Goal: Find specific fact: Find specific fact

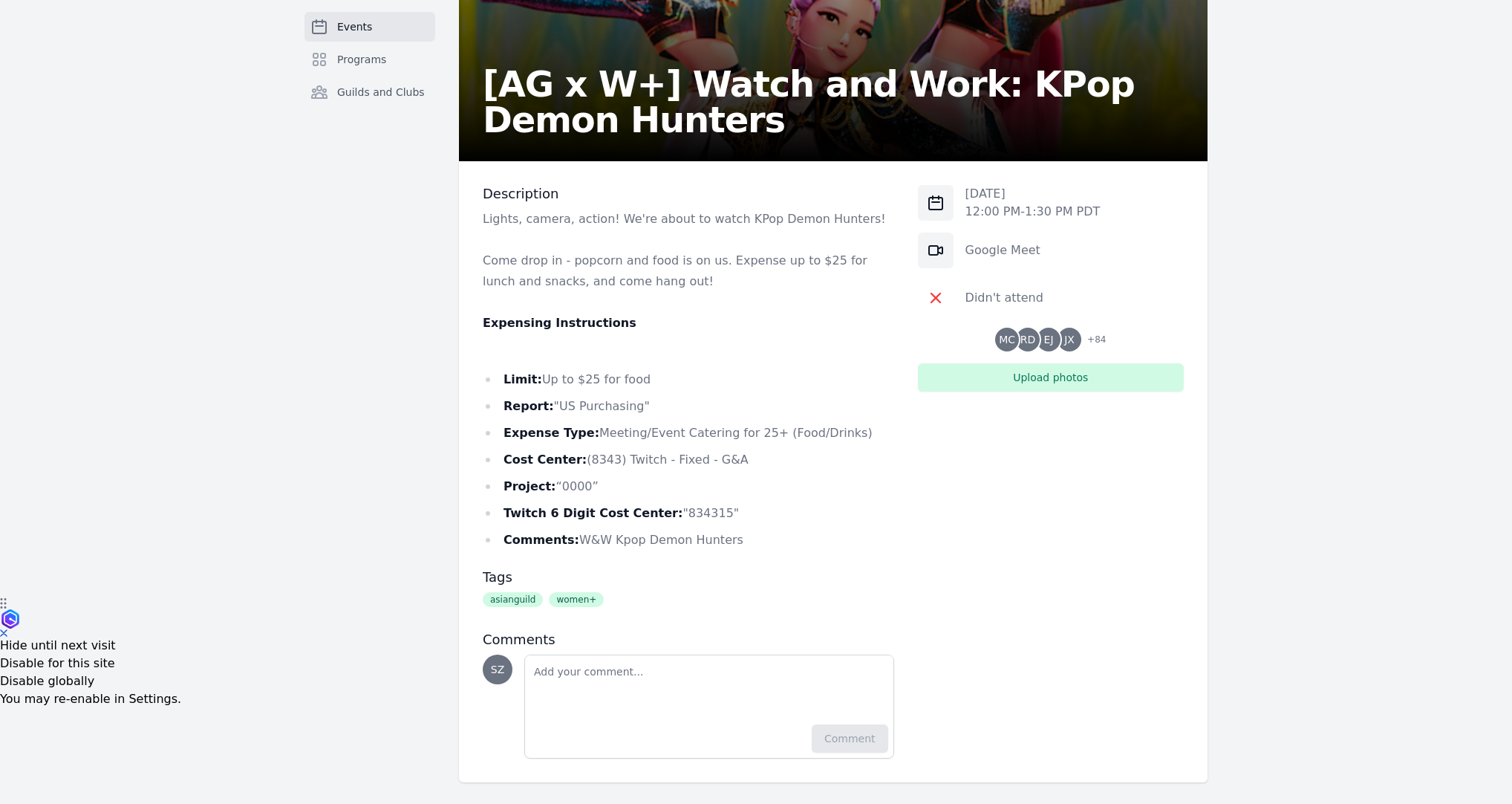
scroll to position [214, 0]
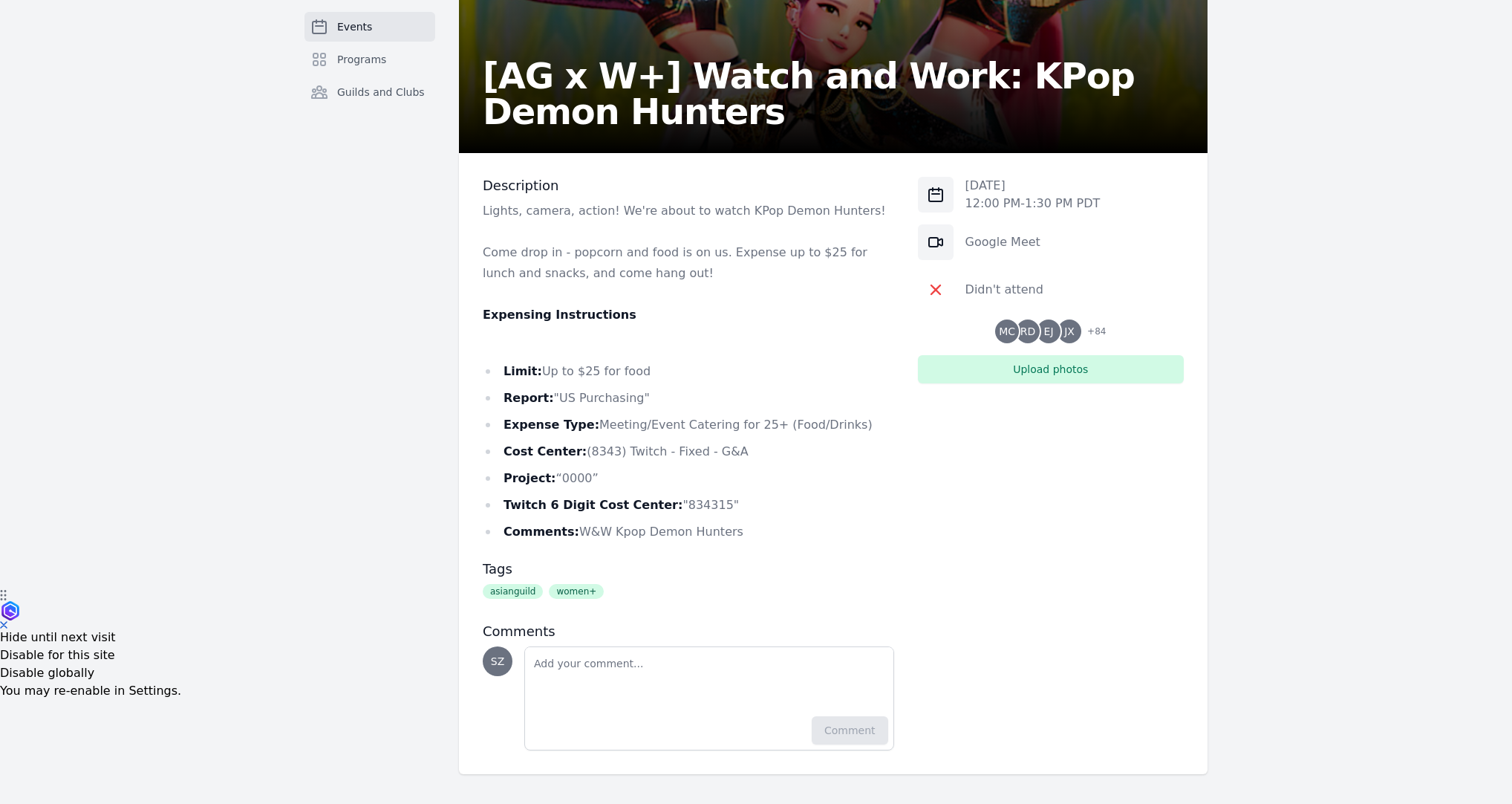
click at [601, 421] on li "Expense Type: Meeting/Event Catering for 25+ (Food/Drinks)" at bounding box center [689, 424] width 412 height 20
copy li "Meeting"
click at [591, 453] on li "Cost Center: (8343) Twitch - Fixed - G&A" at bounding box center [689, 451] width 412 height 20
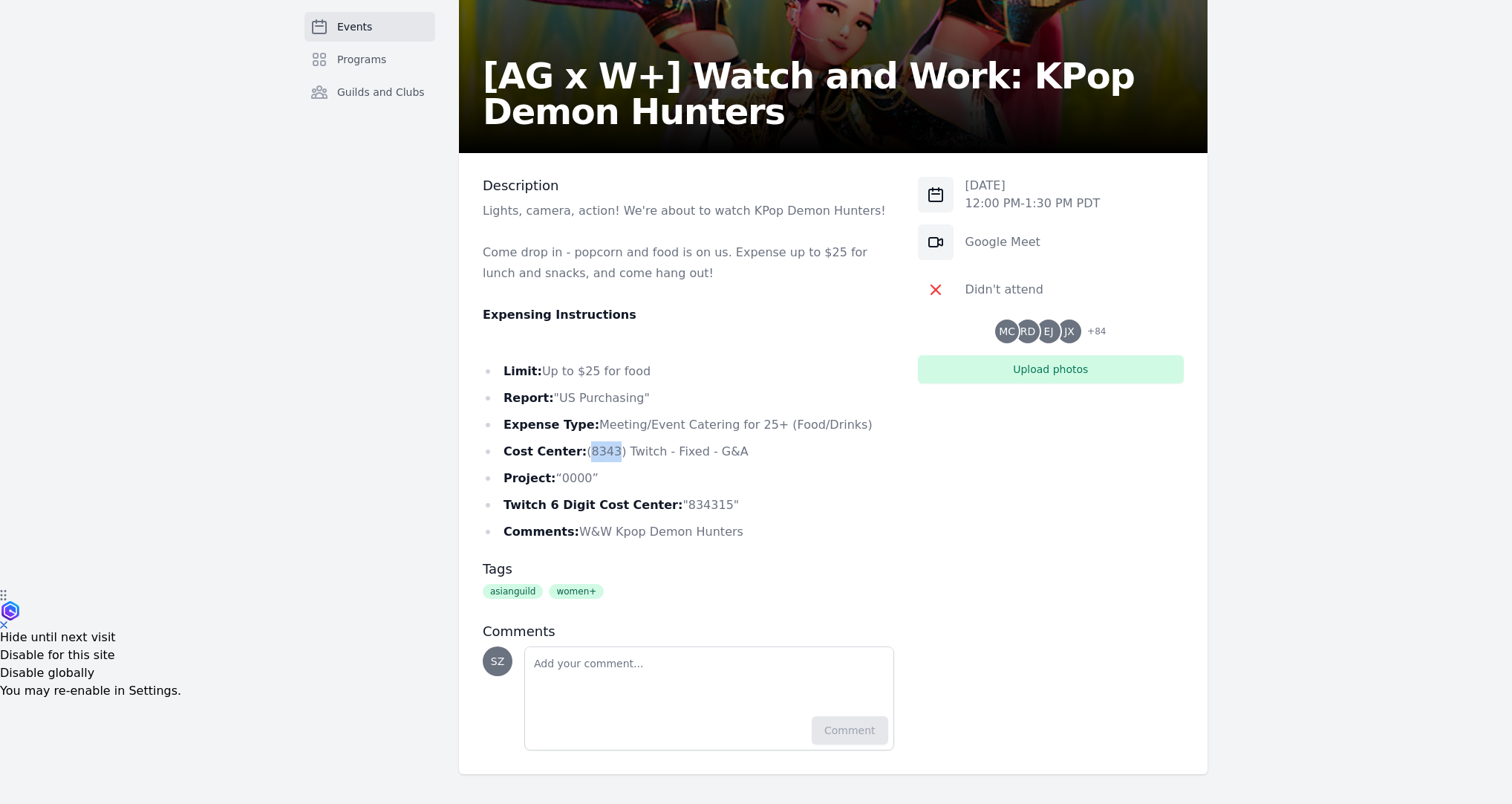
copy li "8343"
drag, startPoint x: 573, startPoint y: 530, endPoint x: 721, endPoint y: 528, distance: 148.0
click at [721, 528] on li "Comments: W&W Kpop Demon Hunters" at bounding box center [689, 531] width 412 height 20
copy li "W&W Kpop Demon Hunters"
click at [592, 451] on li "Cost Center: (8343) Twitch - Fixed - G&A" at bounding box center [689, 451] width 412 height 20
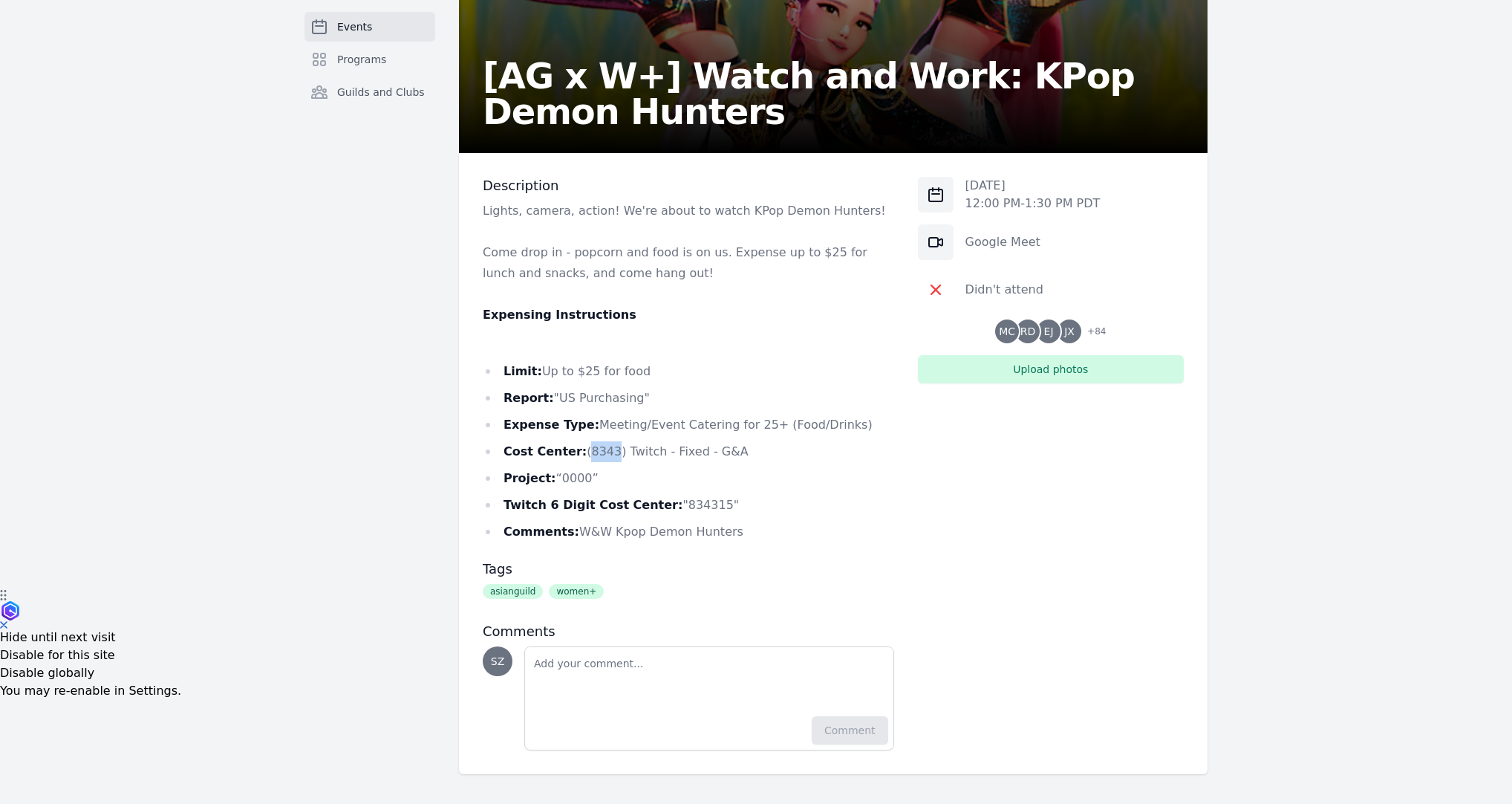
click at [592, 451] on li "Cost Center: (8343) Twitch - Fixed - G&A" at bounding box center [689, 451] width 412 height 20
copy li "8343"
click at [676, 505] on li "Twitch 6 Digit Cost Center: "834315"" at bounding box center [689, 505] width 412 height 20
copy li "834315"
